Goal: Check status: Check status

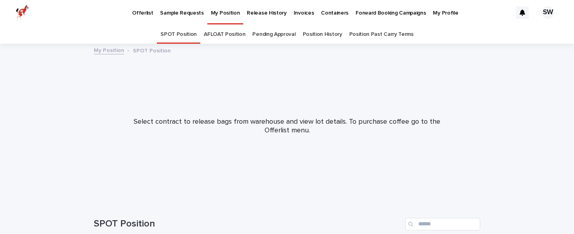
scroll to position [6, 0]
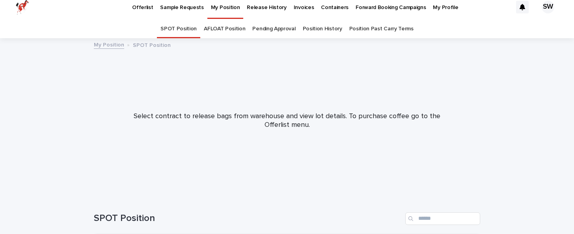
click at [256, 12] on link "Release History" at bounding box center [266, 6] width 47 height 24
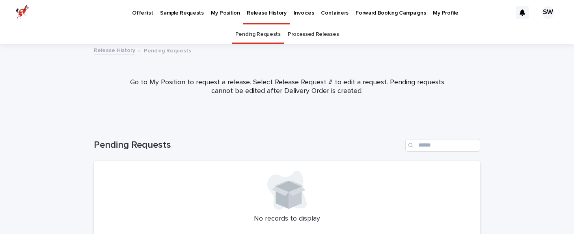
click at [302, 38] on link "Processed Releases" at bounding box center [313, 34] width 51 height 19
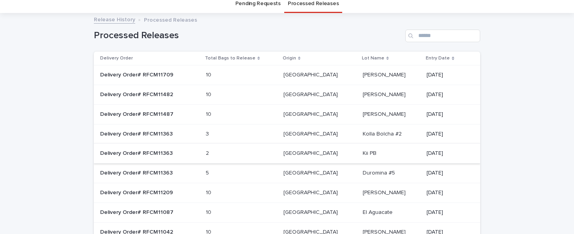
scroll to position [31, 0]
click at [245, 156] on p at bounding box center [225, 153] width 39 height 7
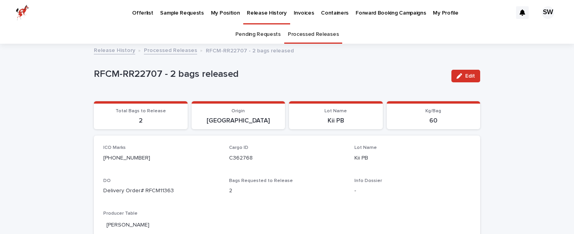
click at [247, 13] on p "Release History" at bounding box center [266, 8] width 39 height 17
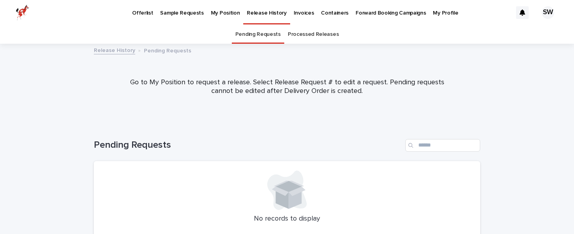
click at [312, 26] on link "Processed Releases" at bounding box center [313, 34] width 51 height 19
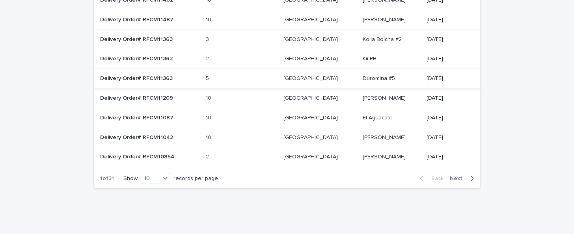
scroll to position [107, 0]
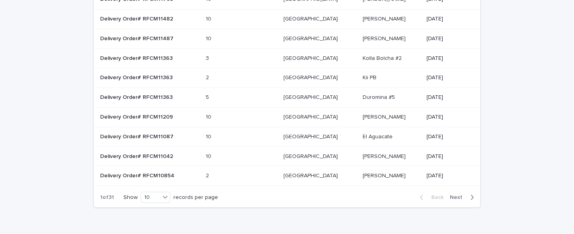
click at [258, 100] on div "5 5" at bounding box center [241, 97] width 71 height 13
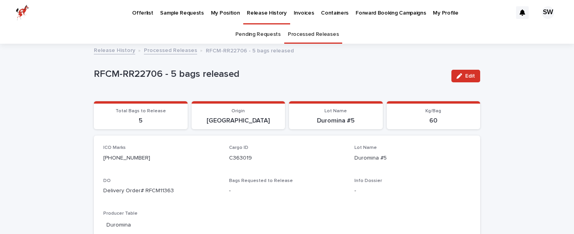
click at [166, 48] on link "Processed Releases" at bounding box center [170, 49] width 53 height 9
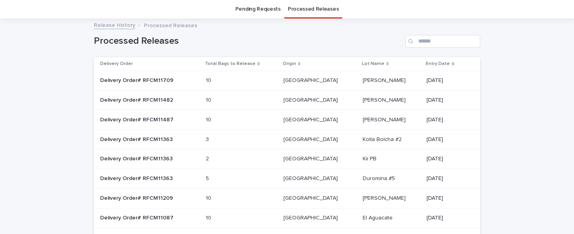
scroll to position [110, 0]
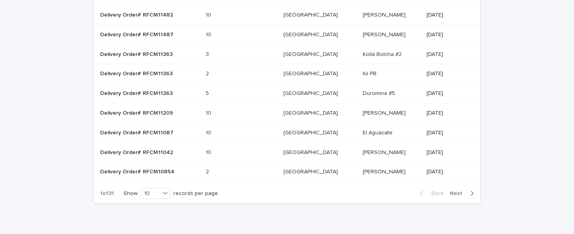
click at [378, 135] on p at bounding box center [392, 133] width 58 height 7
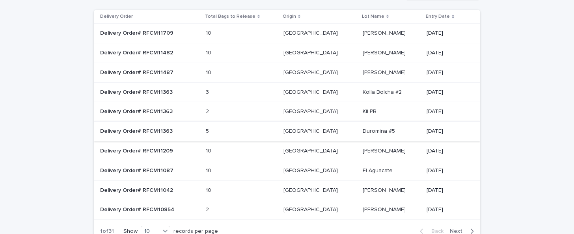
scroll to position [73, 0]
click at [292, 84] on td "[GEOGRAPHIC_DATA] [GEOGRAPHIC_DATA]" at bounding box center [320, 92] width 79 height 20
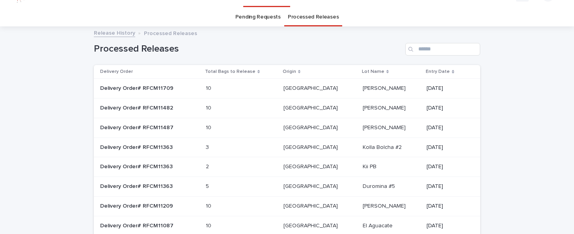
scroll to position [25, 0]
